Goal: Task Accomplishment & Management: Use online tool/utility

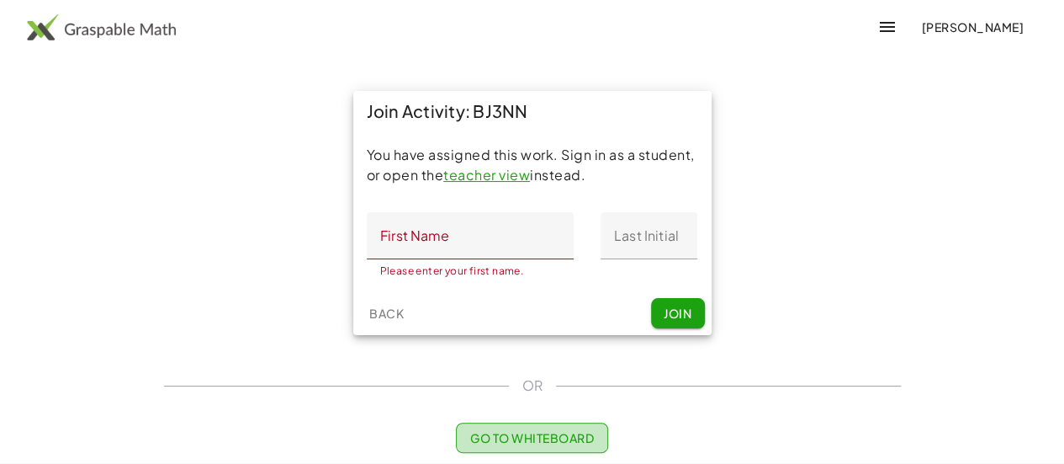
click at [533, 441] on span "Go to Whiteboard" at bounding box center [532, 437] width 124 height 15
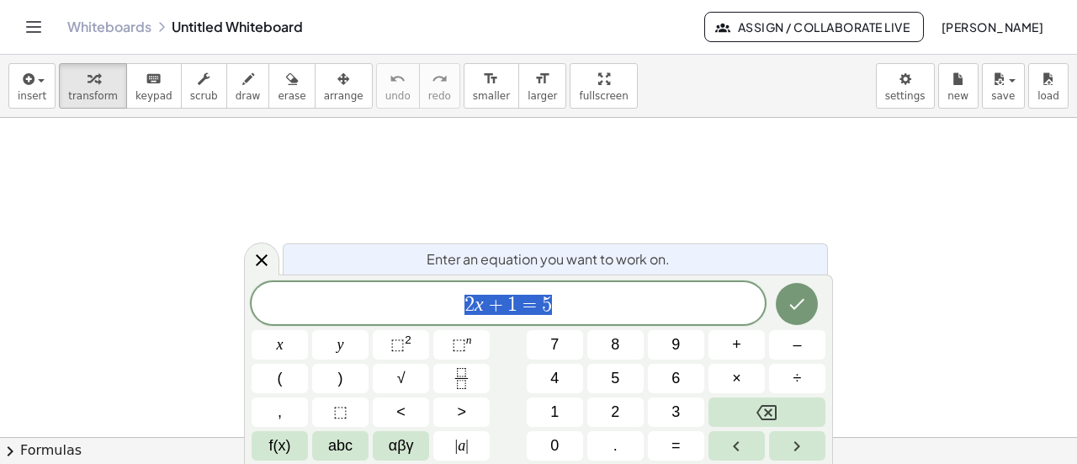
click at [29, 24] on icon "Toggle navigation" at bounding box center [34, 27] width 20 height 20
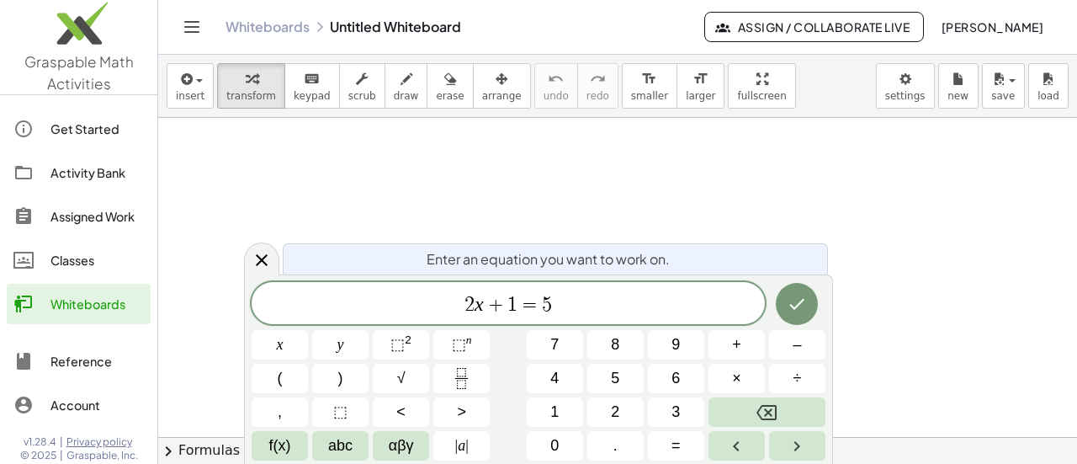
click at [63, 213] on div "Assigned Work" at bounding box center [96, 216] width 93 height 20
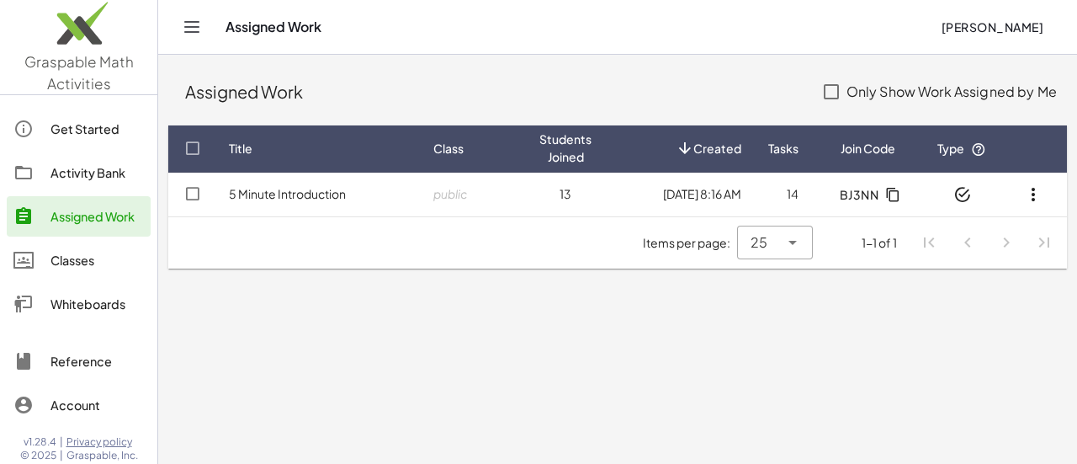
click at [1030, 196] on icon "button" at bounding box center [1033, 194] width 20 height 20
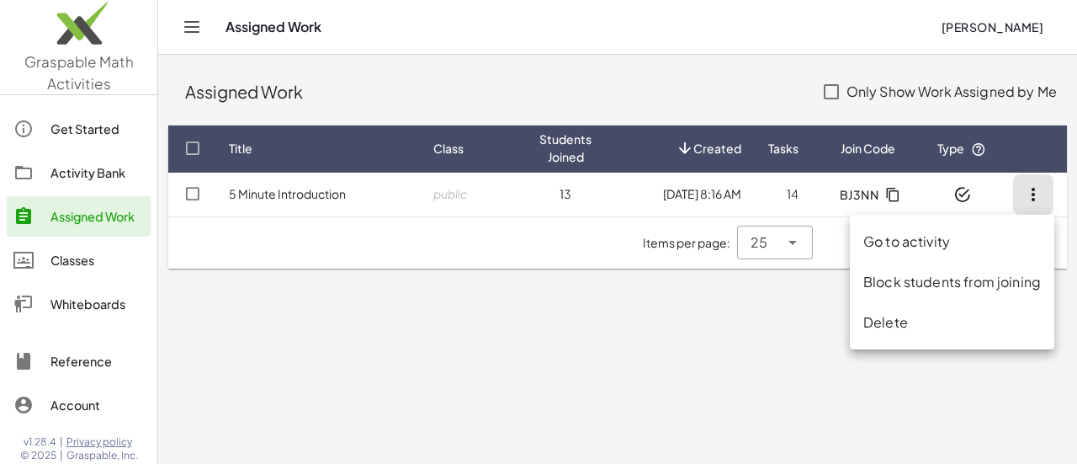
click at [962, 236] on div "Go to activity" at bounding box center [952, 241] width 178 height 20
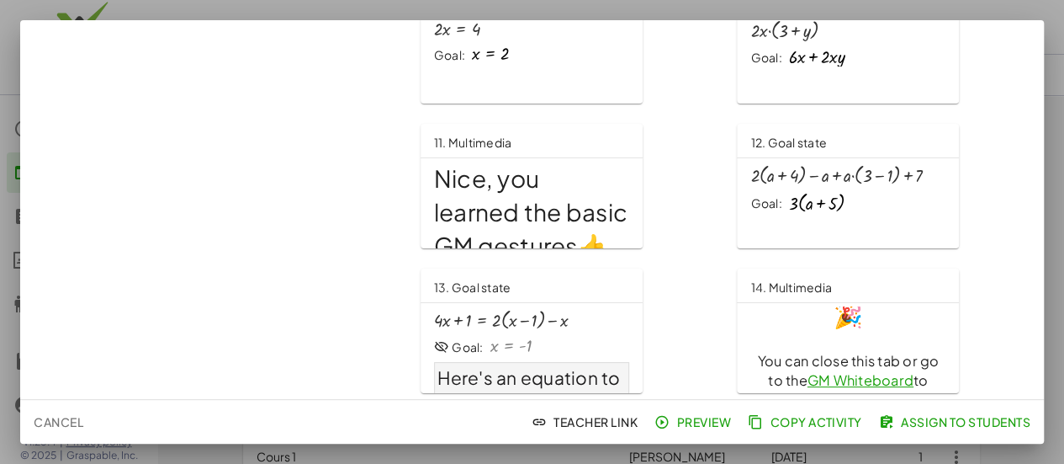
scroll to position [685, 0]
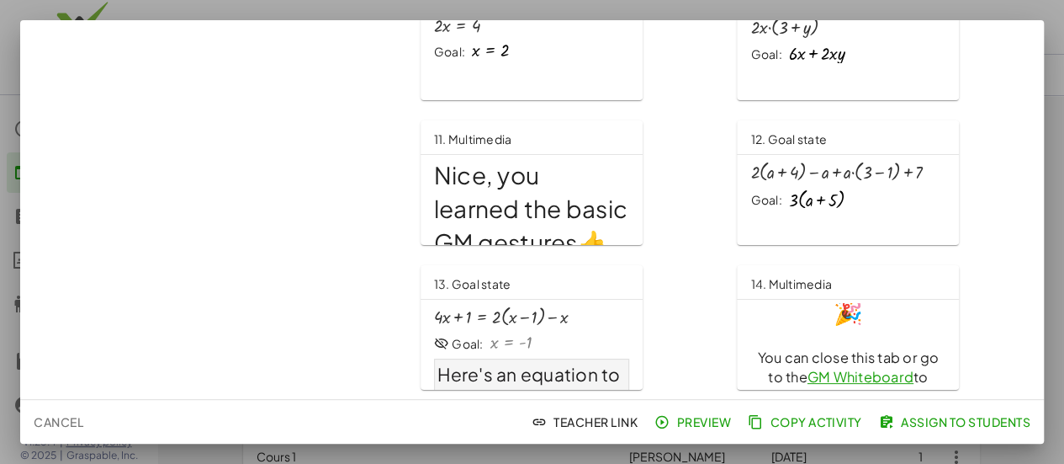
click at [56, 422] on span "Cancel" at bounding box center [59, 421] width 50 height 15
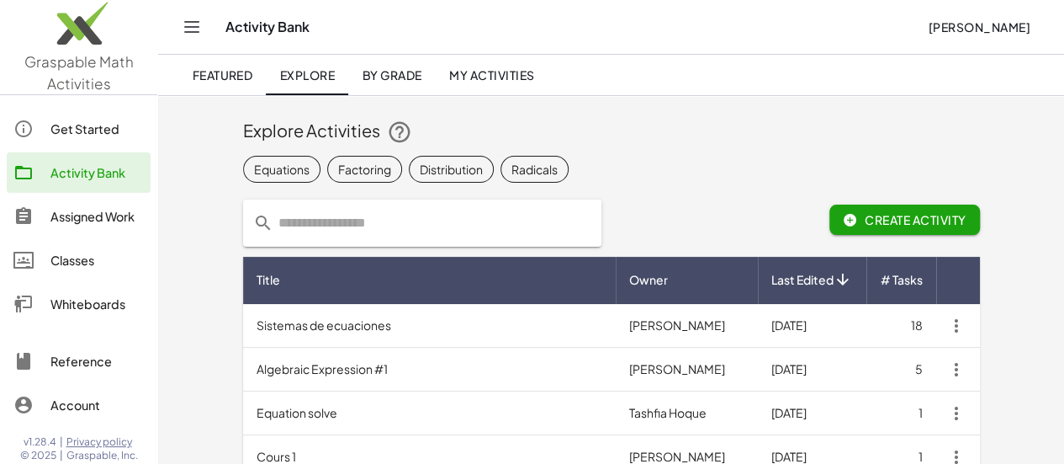
click at [740, 181] on div "Equations Factoring Distribution Radicals" at bounding box center [611, 169] width 737 height 34
